Goal: Information Seeking & Learning: Learn about a topic

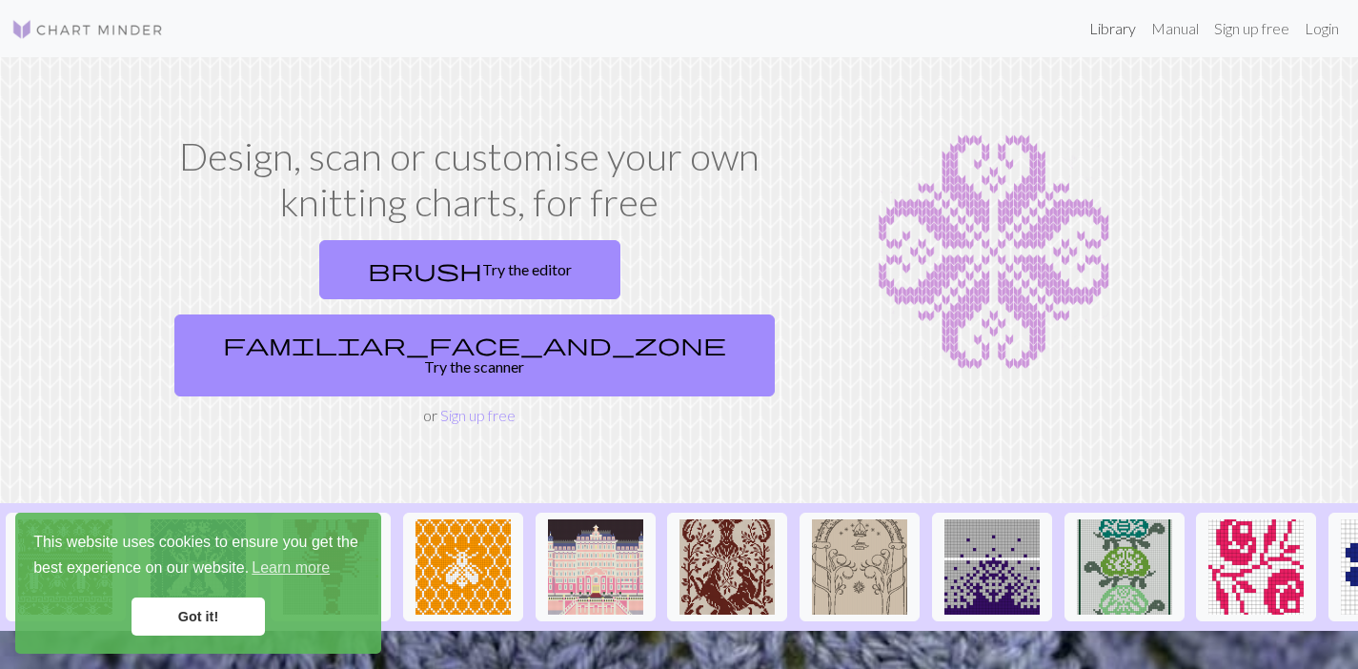
click at [1108, 35] on link "Library" at bounding box center [1113, 29] width 62 height 38
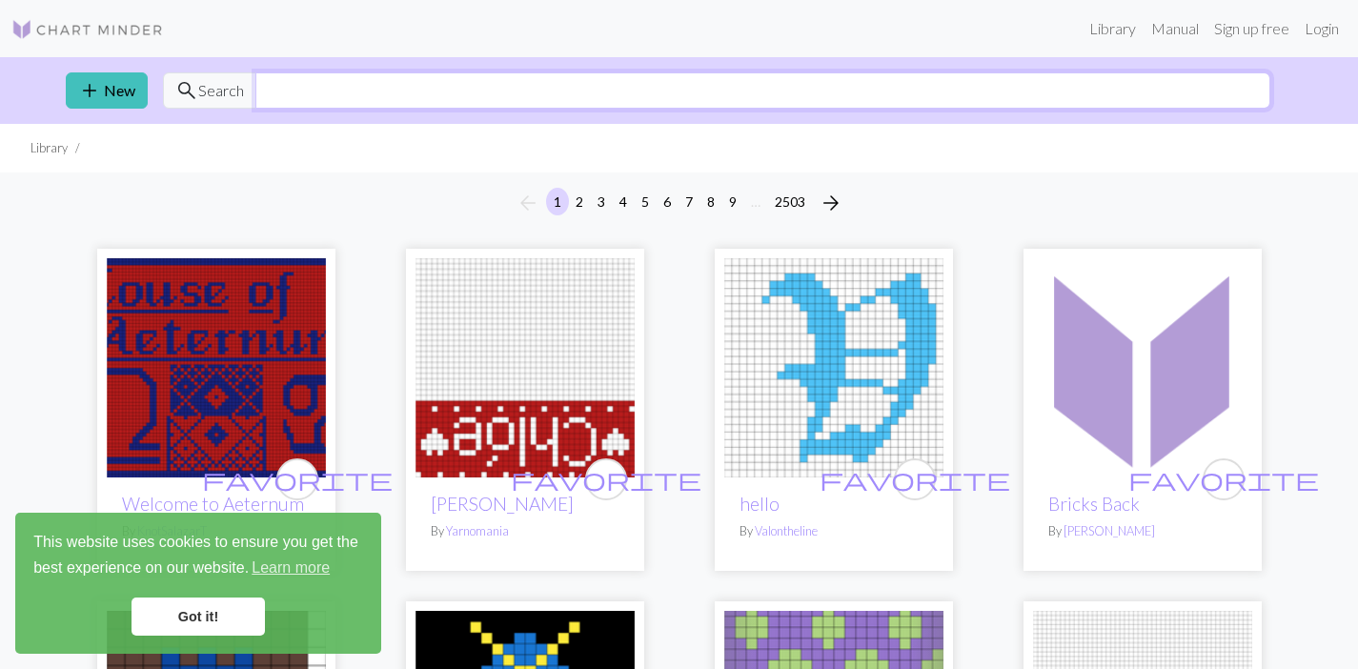
click at [268, 97] on input "text" at bounding box center [762, 90] width 1015 height 36
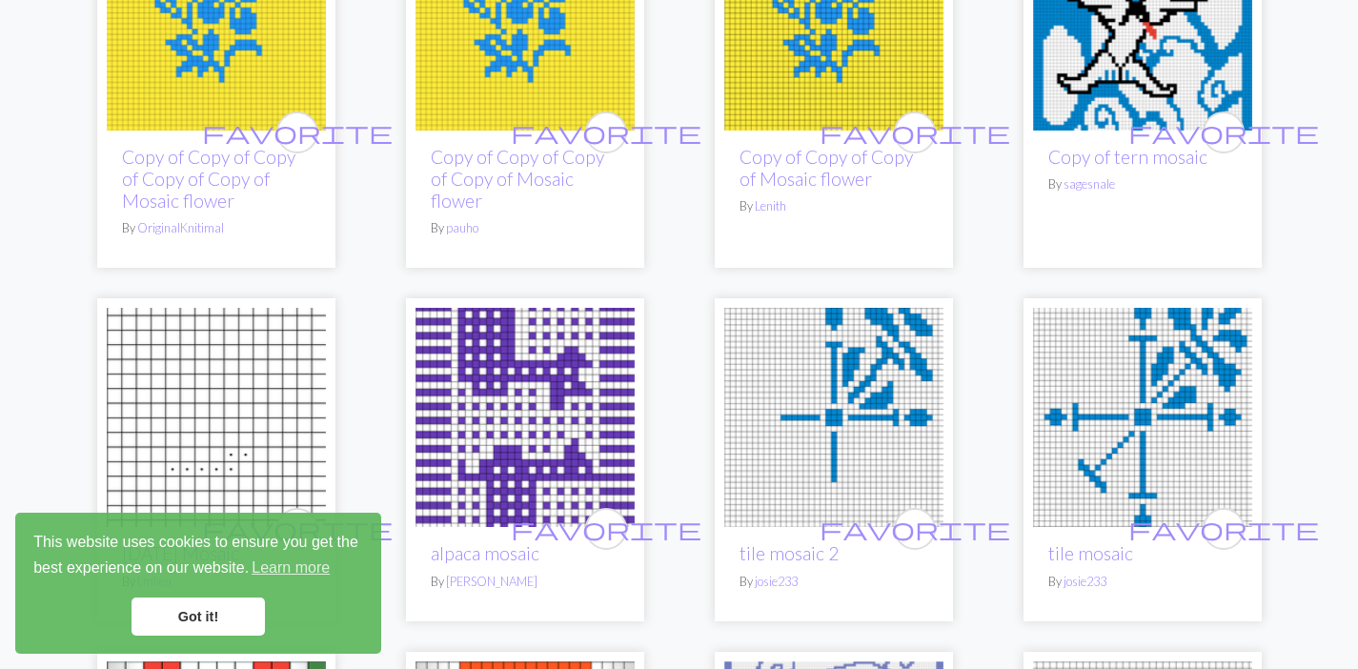
scroll to position [1549, 0]
click at [214, 622] on link "Got it!" at bounding box center [197, 616] width 133 height 38
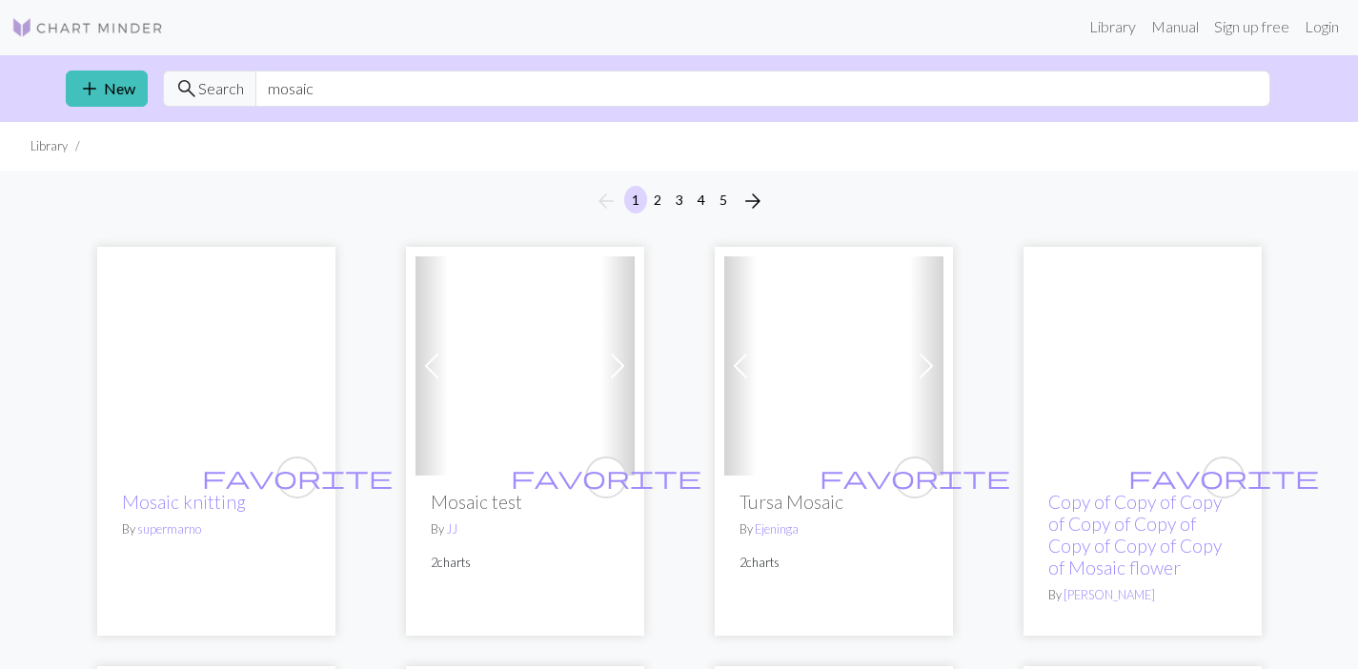
scroll to position [0, 0]
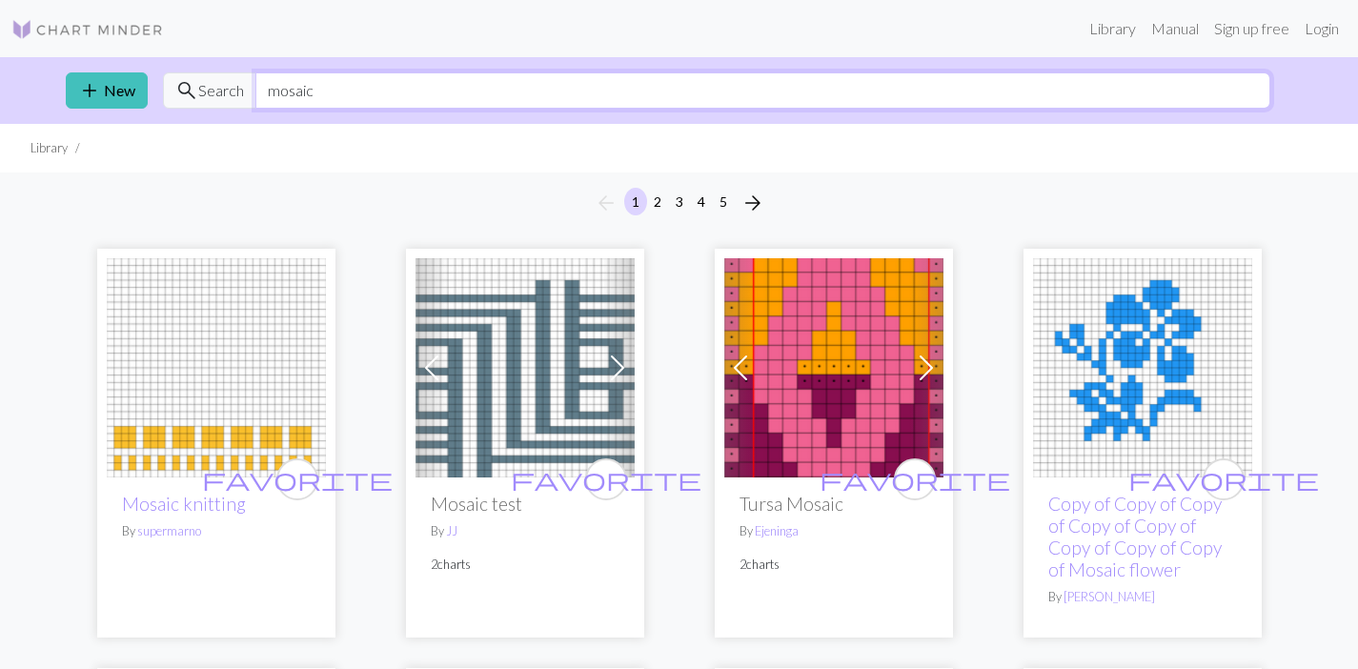
click at [353, 88] on input "mosaic" at bounding box center [762, 90] width 1015 height 36
type input "mosaic crochet"
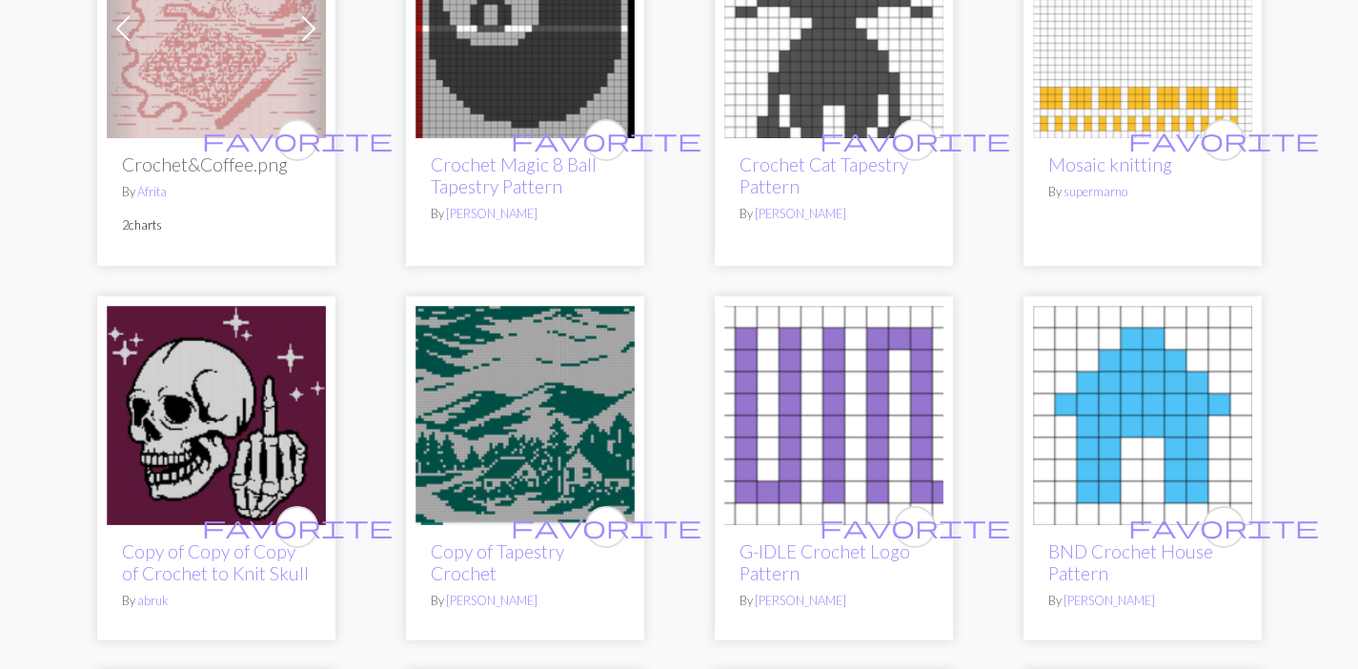
scroll to position [349, 0]
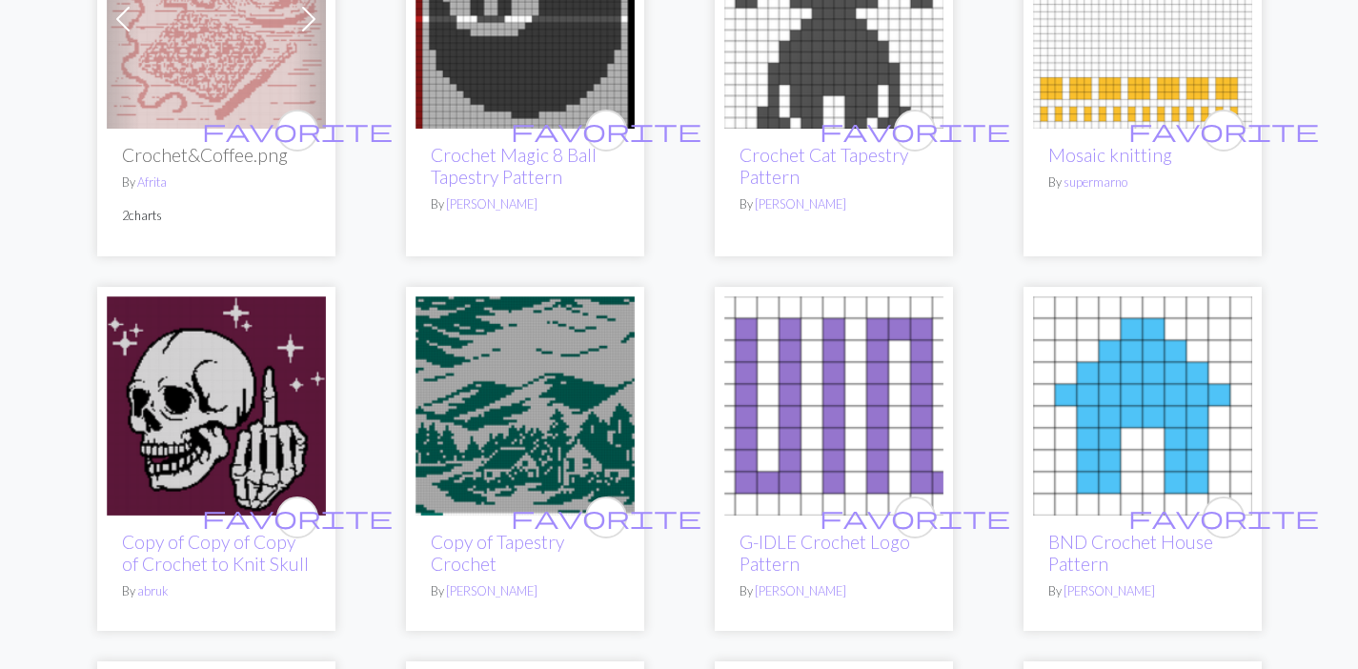
click at [515, 78] on img at bounding box center [524, 18] width 219 height 219
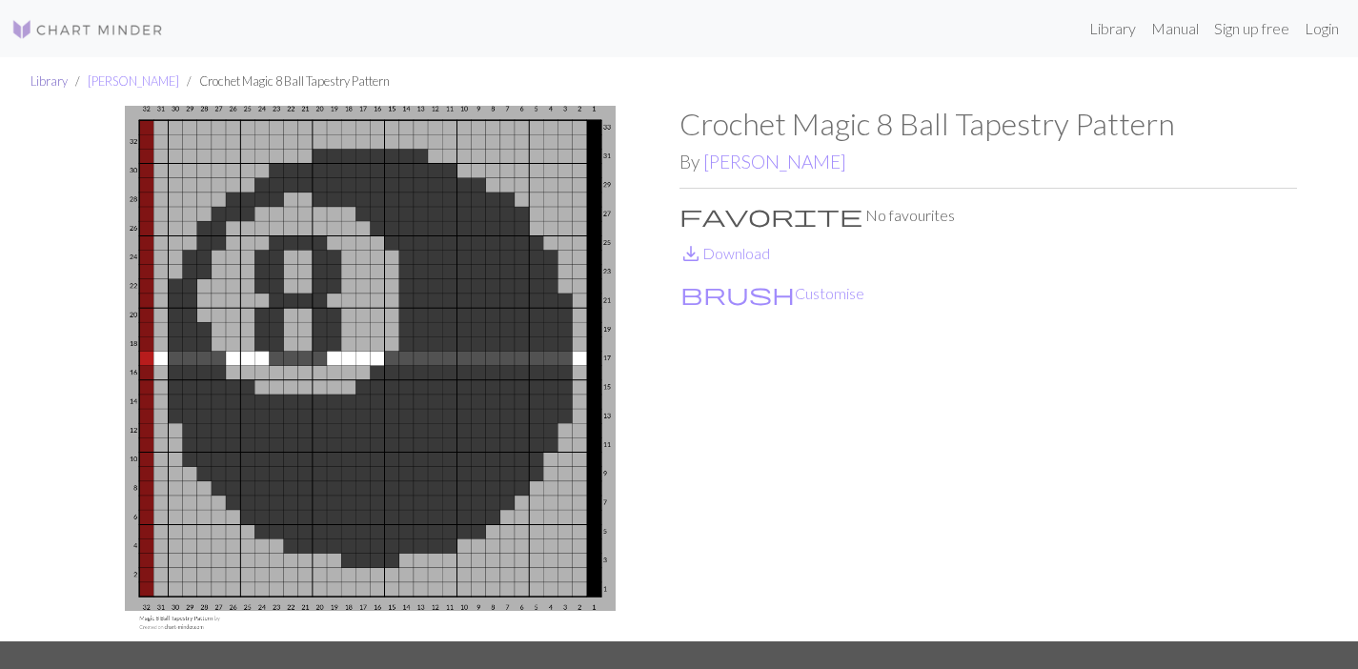
click at [45, 78] on link "Library" at bounding box center [48, 80] width 37 height 15
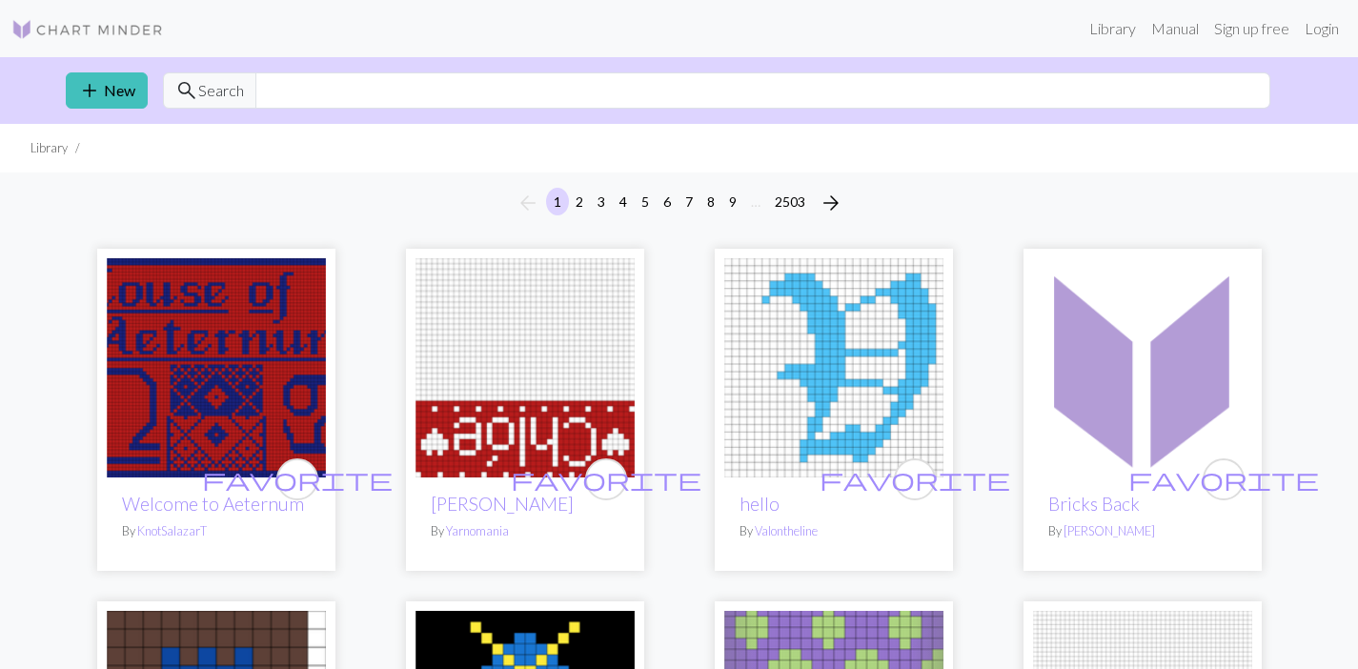
click at [201, 79] on span "Search" at bounding box center [221, 90] width 46 height 23
click at [212, 93] on span "Search" at bounding box center [221, 90] width 46 height 23
click at [346, 93] on input "text" at bounding box center [762, 90] width 1015 height 36
click at [54, 144] on li "Library" at bounding box center [48, 148] width 37 height 18
click at [1165, 27] on link "Manual" at bounding box center [1174, 29] width 63 height 38
